Goal: Check status: Check status

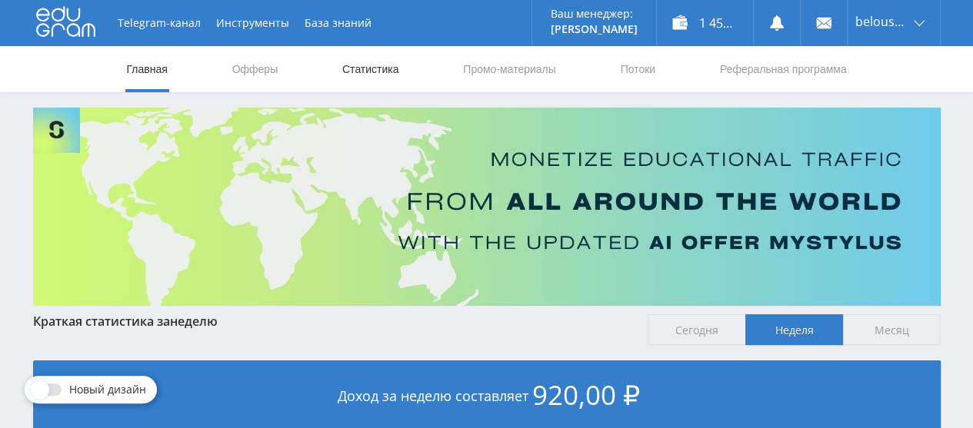
click at [368, 78] on link "Статистика" at bounding box center [371, 69] width 60 height 46
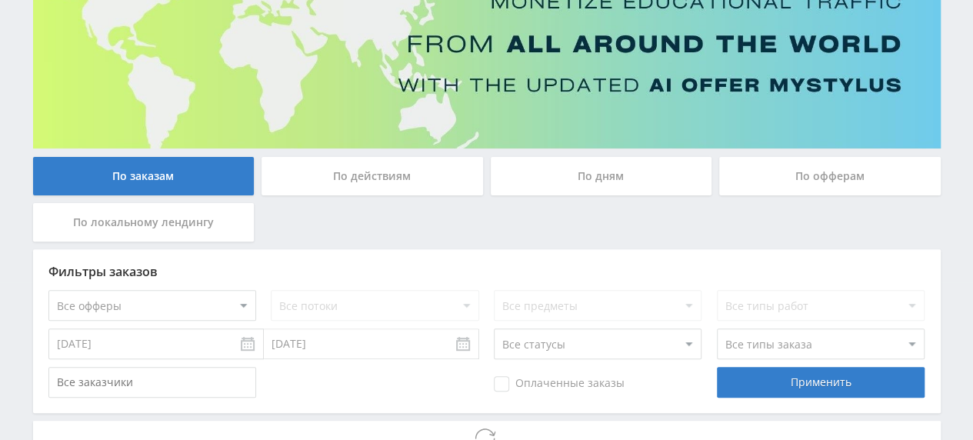
scroll to position [158, 0]
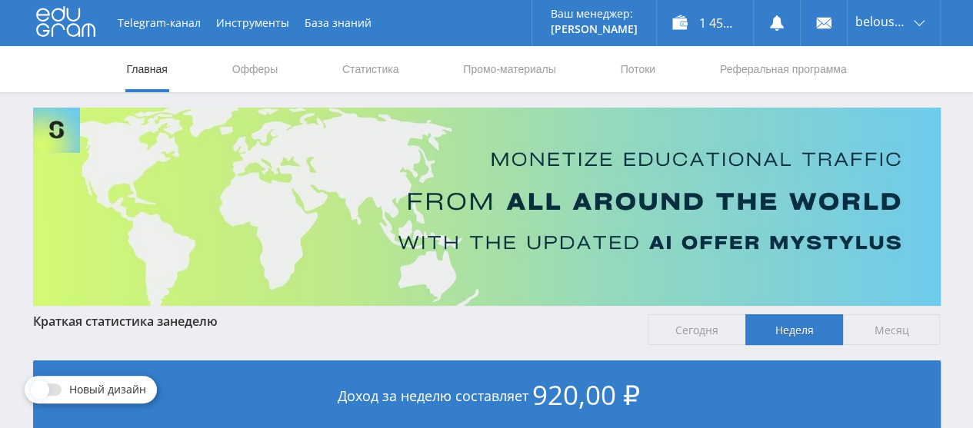
click at [367, 63] on link "Статистика" at bounding box center [371, 69] width 60 height 46
click at [358, 75] on link "Статистика" at bounding box center [371, 69] width 60 height 46
click at [372, 68] on link "Статистика" at bounding box center [371, 69] width 60 height 46
